Goal: Task Accomplishment & Management: Manage account settings

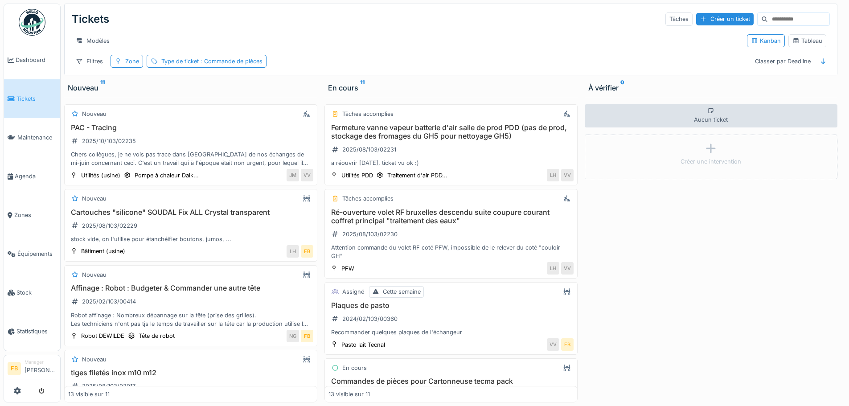
scroll to position [624, 0]
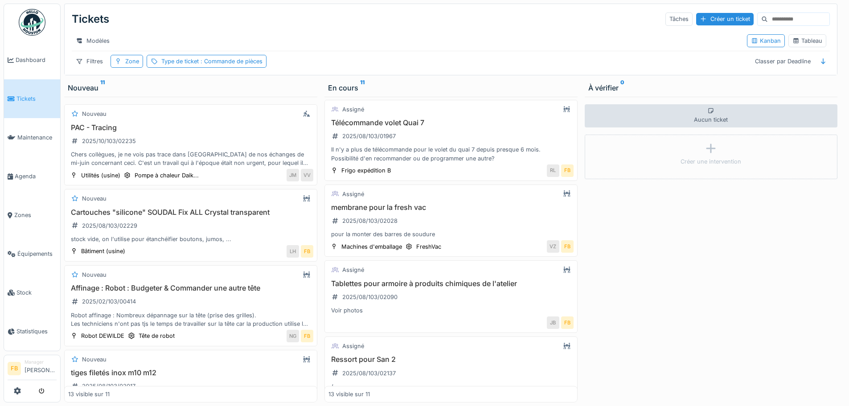
click at [16, 95] on span "Tickets" at bounding box center [36, 99] width 40 height 8
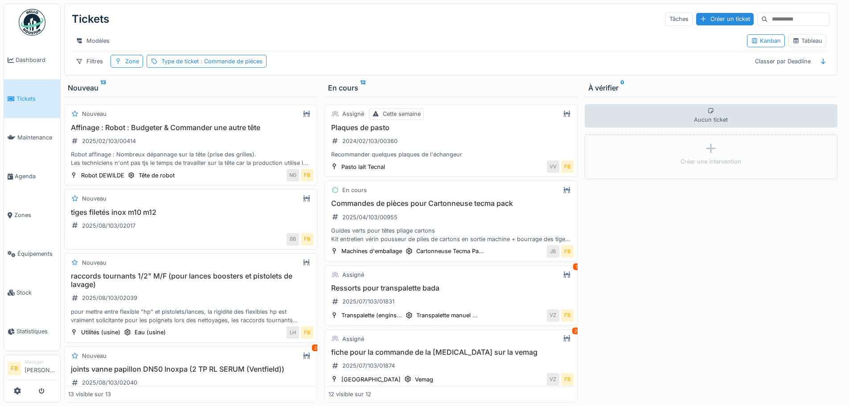
scroll to position [7, 0]
click at [192, 224] on div "tiges filetés inox m10 m12 2025/08/103/02017" at bounding box center [190, 220] width 245 height 25
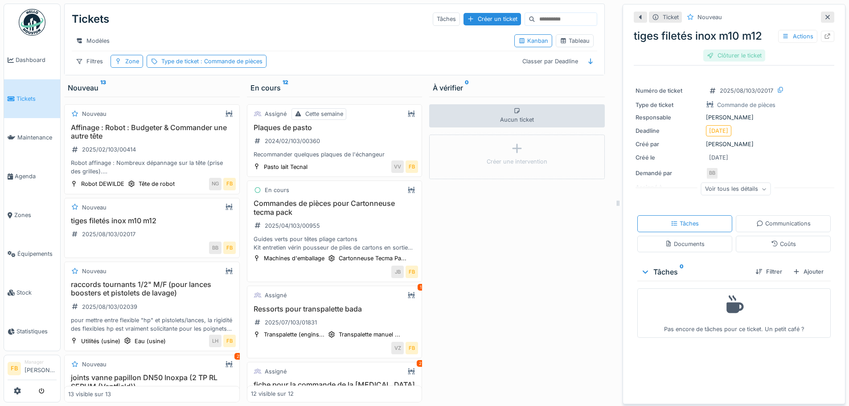
click at [734, 49] on div "Clôturer le ticket" at bounding box center [735, 55] width 62 height 12
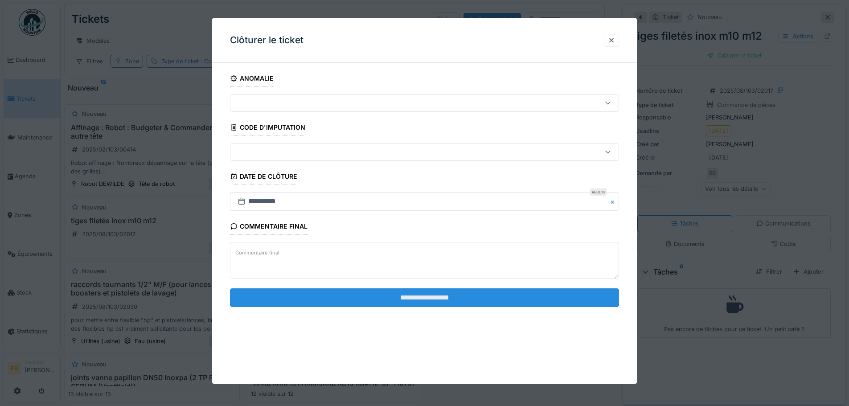
click at [437, 299] on input "**********" at bounding box center [424, 297] width 389 height 19
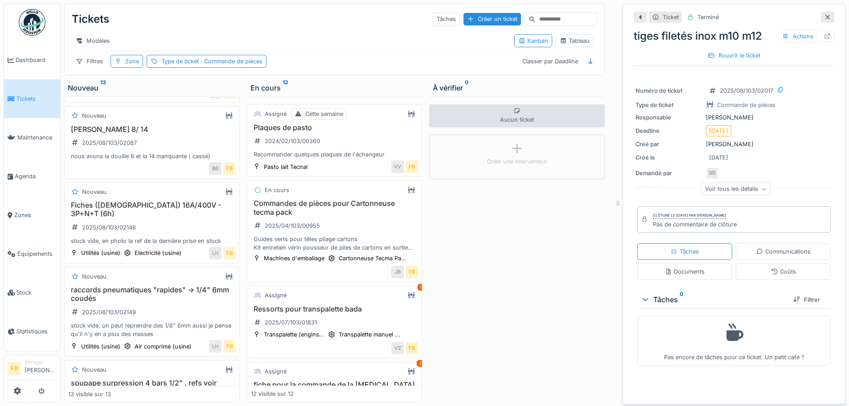
scroll to position [357, 0]
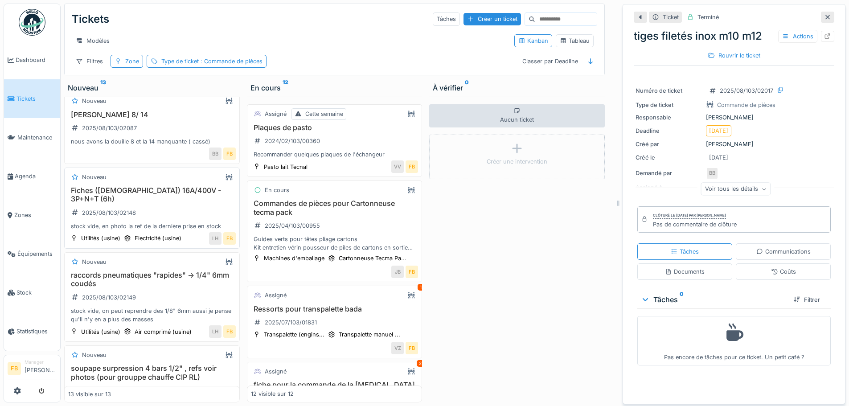
click at [162, 183] on div "Nouveau" at bounding box center [152, 177] width 168 height 11
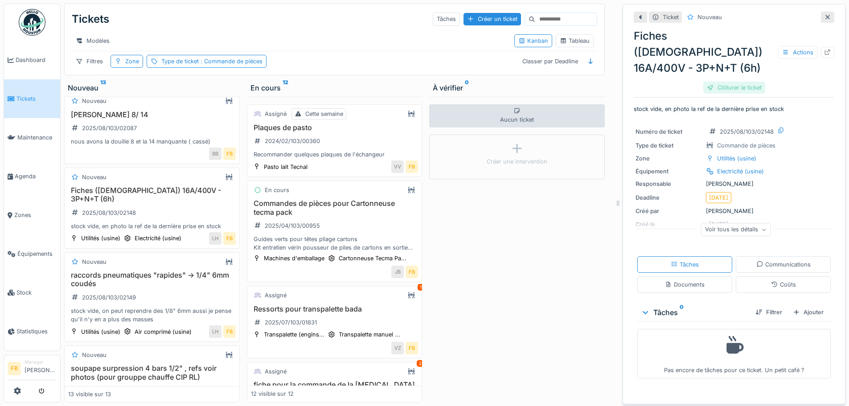
click at [742, 82] on div "Clôturer le ticket" at bounding box center [735, 88] width 62 height 12
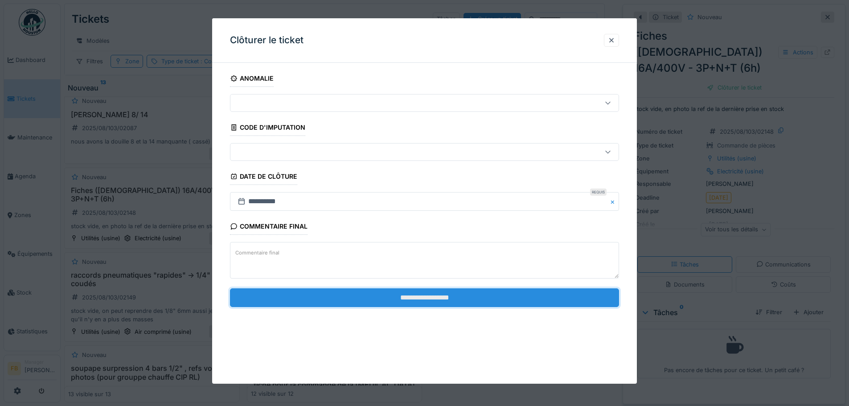
click at [389, 297] on input "**********" at bounding box center [424, 297] width 389 height 19
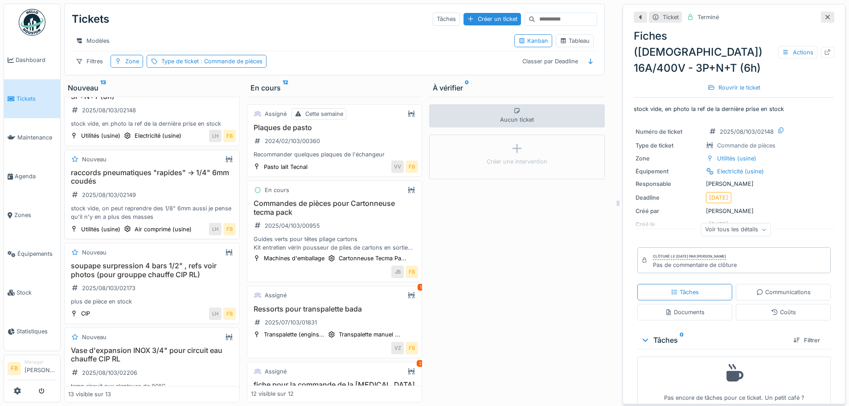
scroll to position [490, 0]
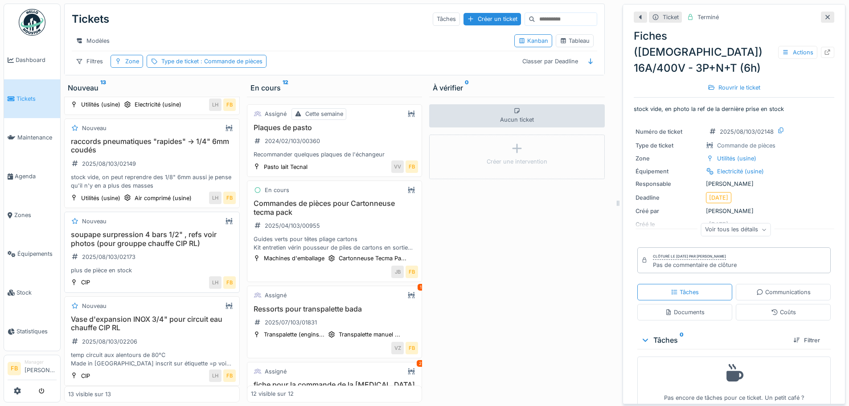
click at [197, 233] on h3 "soupape surpression 4 bars 1/2" , refs voir photos (pour grouppe chauffe CIP RL)" at bounding box center [152, 239] width 168 height 17
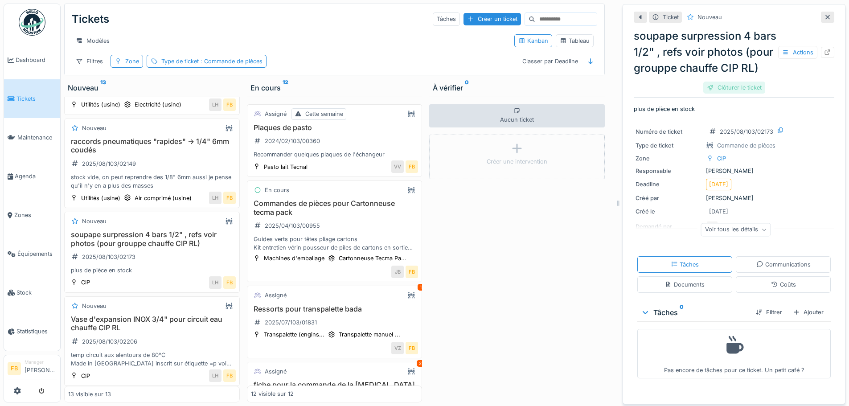
click at [738, 94] on div "Clôturer le ticket" at bounding box center [735, 88] width 62 height 12
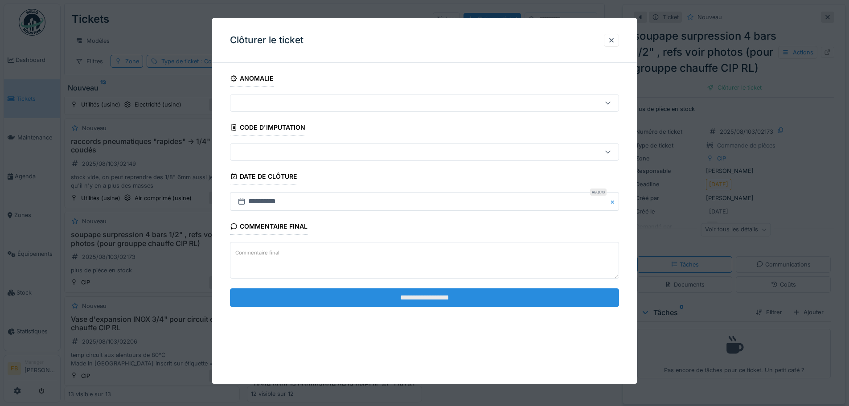
click at [436, 296] on input "**********" at bounding box center [424, 297] width 389 height 19
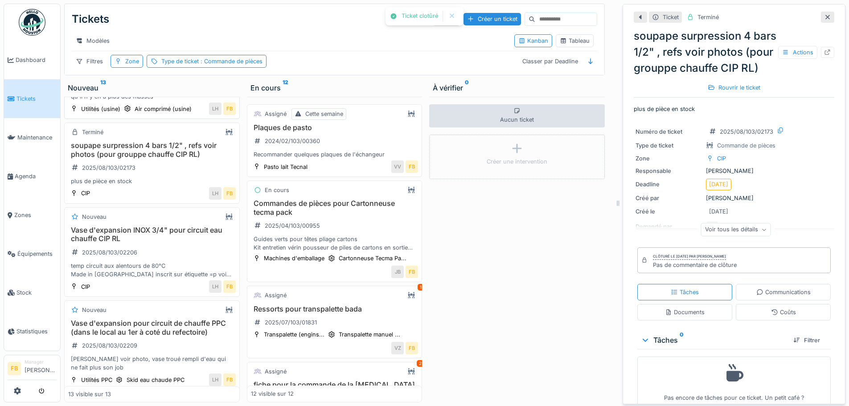
scroll to position [624, 0]
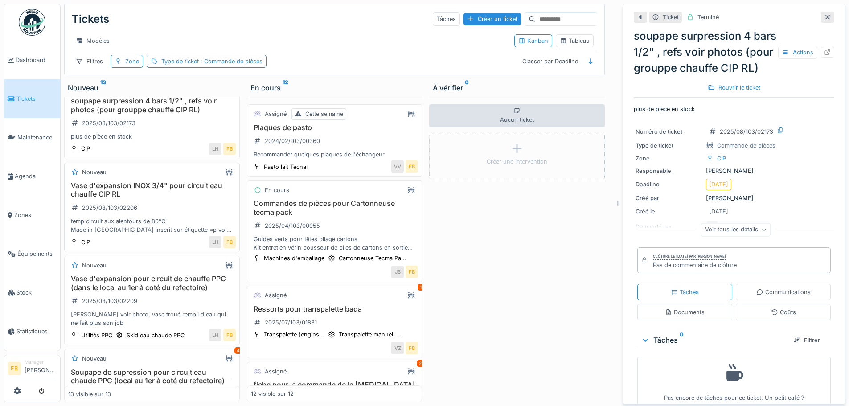
click at [157, 181] on h3 "Vase d'expansion INOX 3/4" pour circuit eau chauffe CIP RL" at bounding box center [152, 189] width 168 height 17
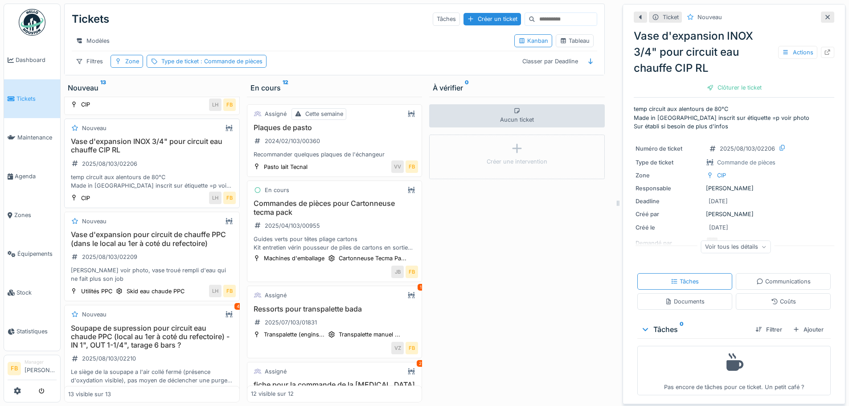
scroll to position [669, 0]
click at [136, 230] on h3 "Vase d'expansion pour circuit de chauffe PPC (dans le local au 1er à coté du re…" at bounding box center [152, 238] width 168 height 17
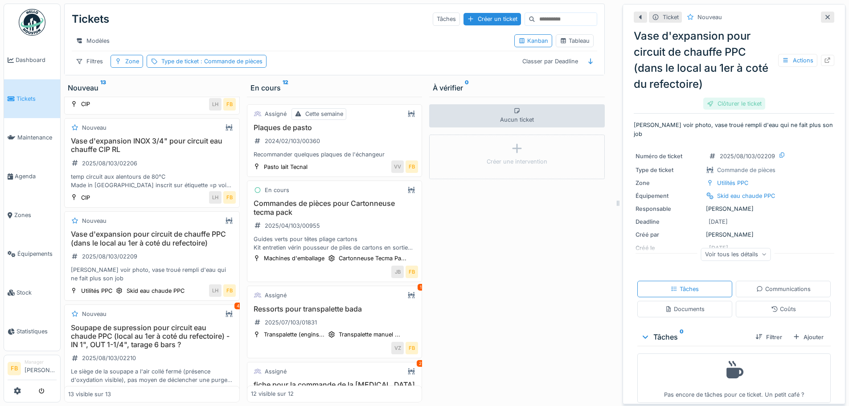
click at [726, 98] on div "Clôturer le ticket" at bounding box center [735, 104] width 62 height 12
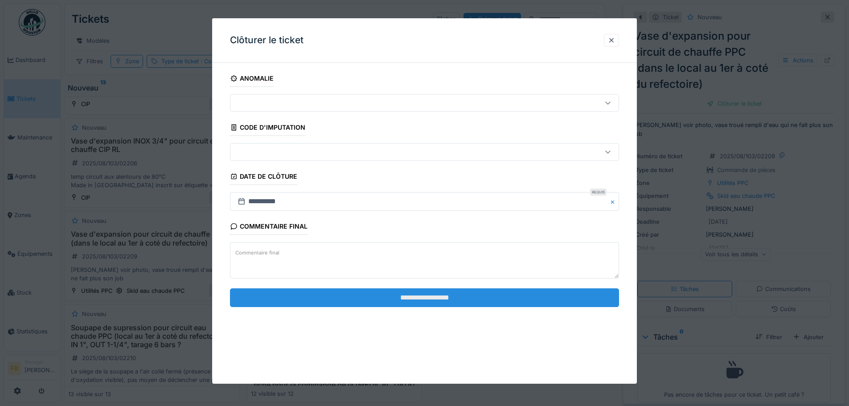
click at [415, 298] on input "**********" at bounding box center [424, 297] width 389 height 19
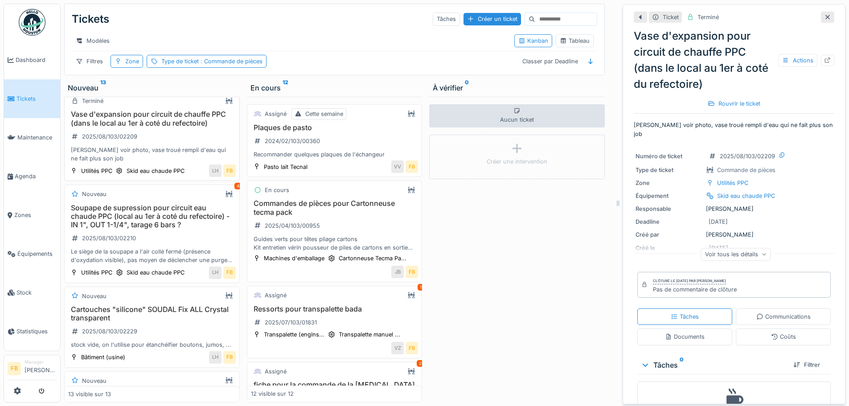
scroll to position [803, 0]
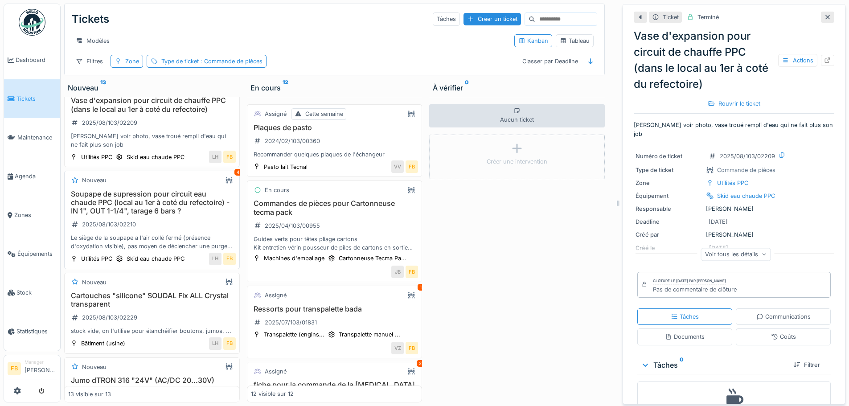
click at [166, 206] on h3 "Soupape de supression pour circuit eau chaude PPC (local au 1er à coté du refec…" at bounding box center [152, 203] width 168 height 26
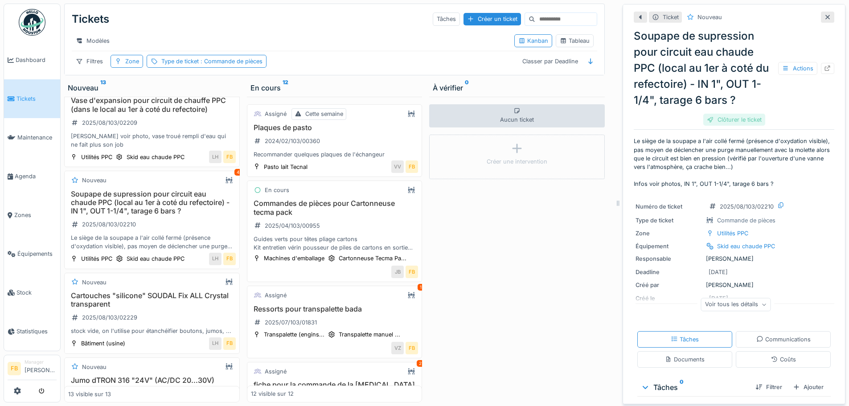
click at [729, 114] on div "Clôturer le ticket" at bounding box center [735, 120] width 62 height 12
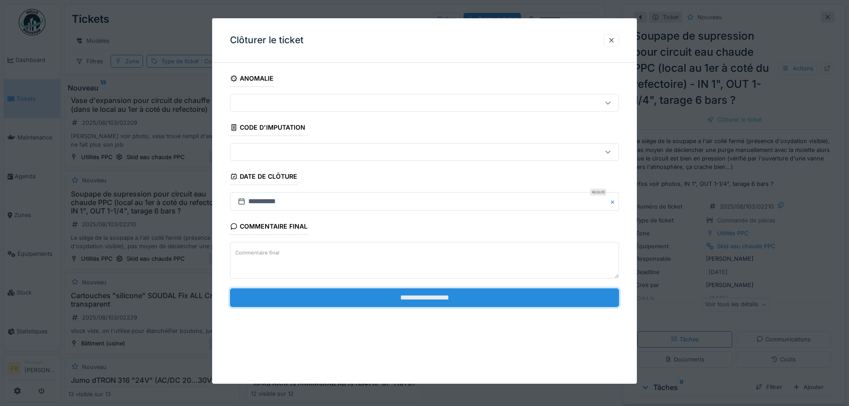
click at [399, 289] on input "**********" at bounding box center [424, 297] width 389 height 19
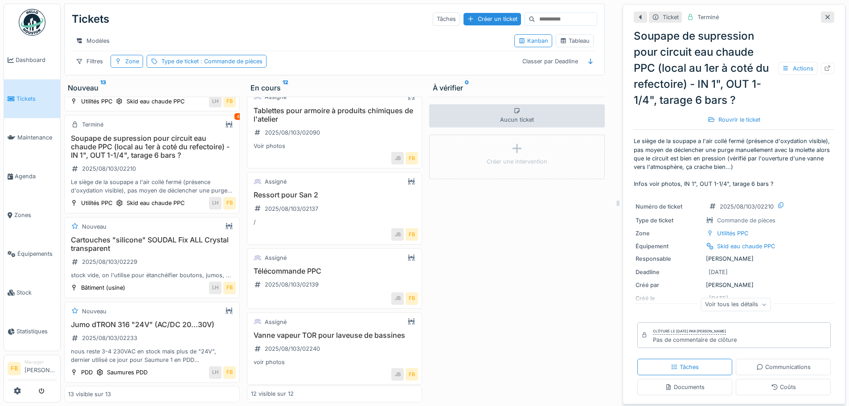
scroll to position [684, 0]
click at [315, 329] on h3 "Vanne vapeur TOR pour laveuse de bassines" at bounding box center [335, 333] width 168 height 8
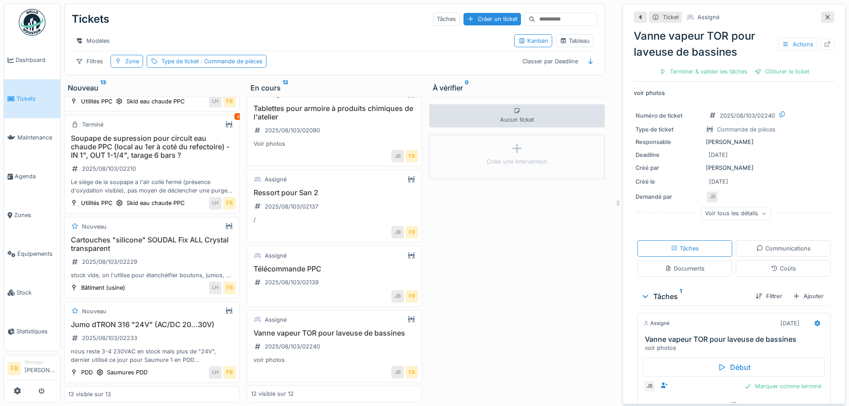
click at [822, 36] on div "Ticket Assigné Vanne vapeur TOR pour laveuse de bassines Actions Terminer & val…" at bounding box center [734, 204] width 223 height 400
click at [825, 41] on icon at bounding box center [828, 44] width 6 height 6
click at [306, 341] on div "2025/08/103/02240" at bounding box center [287, 346] width 72 height 11
click at [327, 329] on h3 "Vanne vapeur TOR pour laveuse de bassines" at bounding box center [335, 333] width 168 height 8
click at [825, 41] on icon at bounding box center [828, 44] width 6 height 6
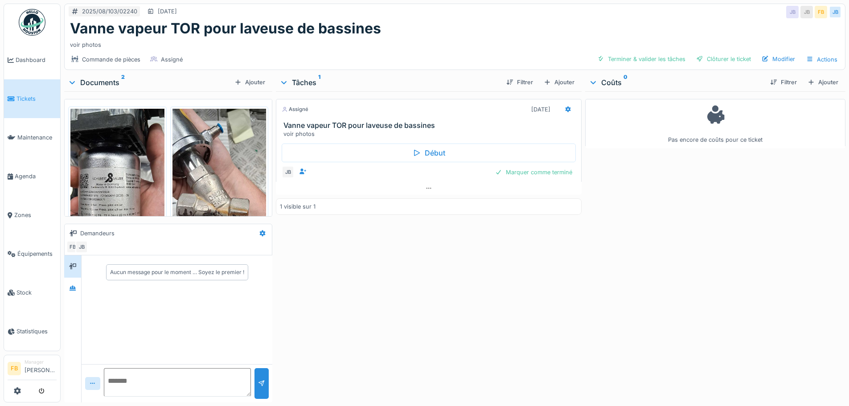
click at [123, 162] on img at bounding box center [117, 210] width 94 height 203
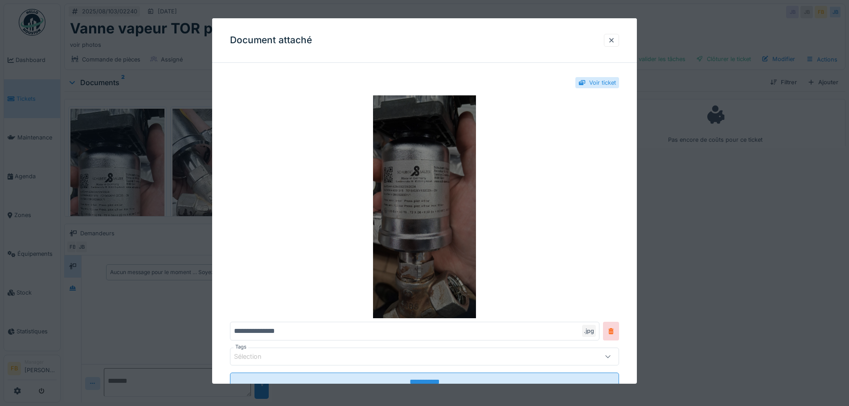
click at [418, 200] on img at bounding box center [424, 206] width 389 height 223
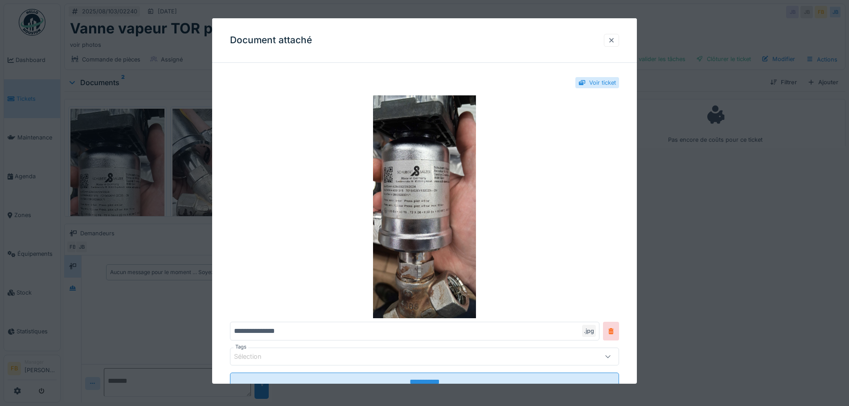
click at [612, 40] on div at bounding box center [611, 40] width 7 height 8
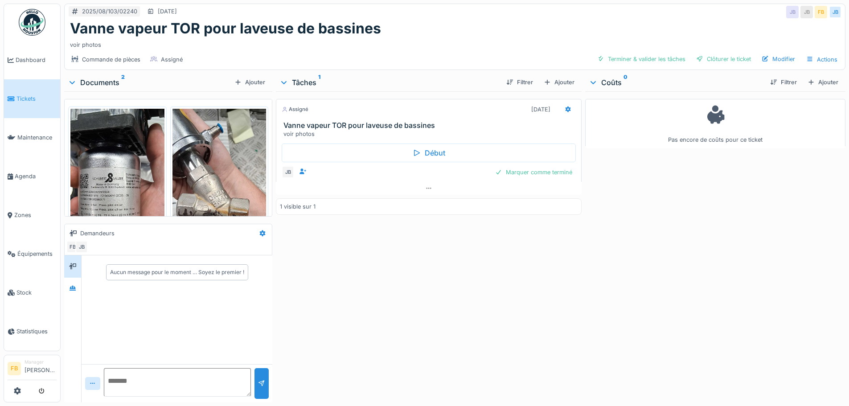
click at [126, 175] on img at bounding box center [117, 210] width 94 height 203
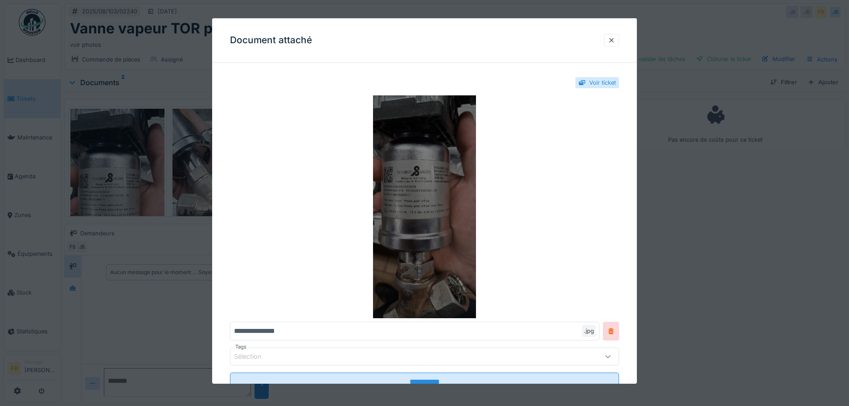
click at [424, 196] on img at bounding box center [424, 206] width 389 height 223
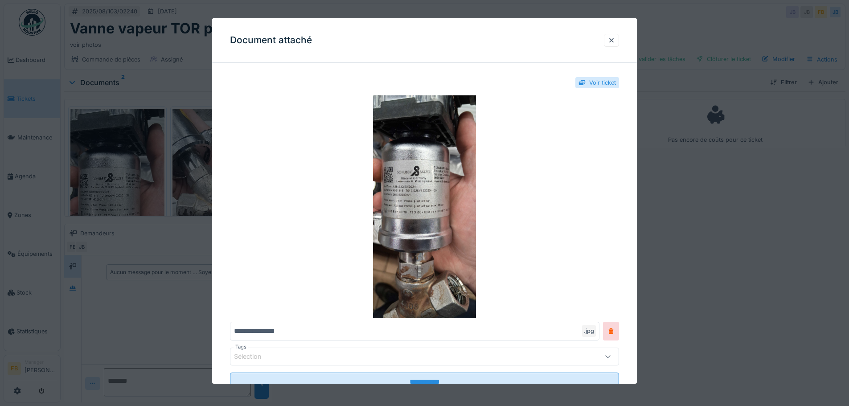
click at [198, 167] on div at bounding box center [424, 203] width 849 height 406
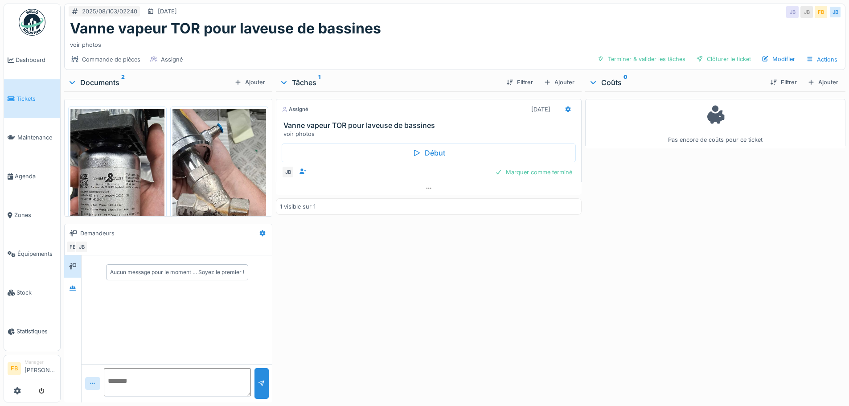
click at [198, 182] on img at bounding box center [220, 210] width 94 height 203
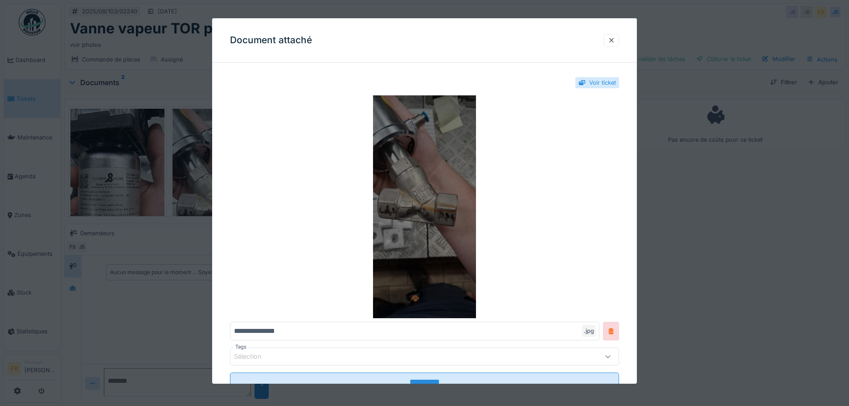
click at [445, 192] on img at bounding box center [424, 206] width 389 height 223
